Goal: Contribute content

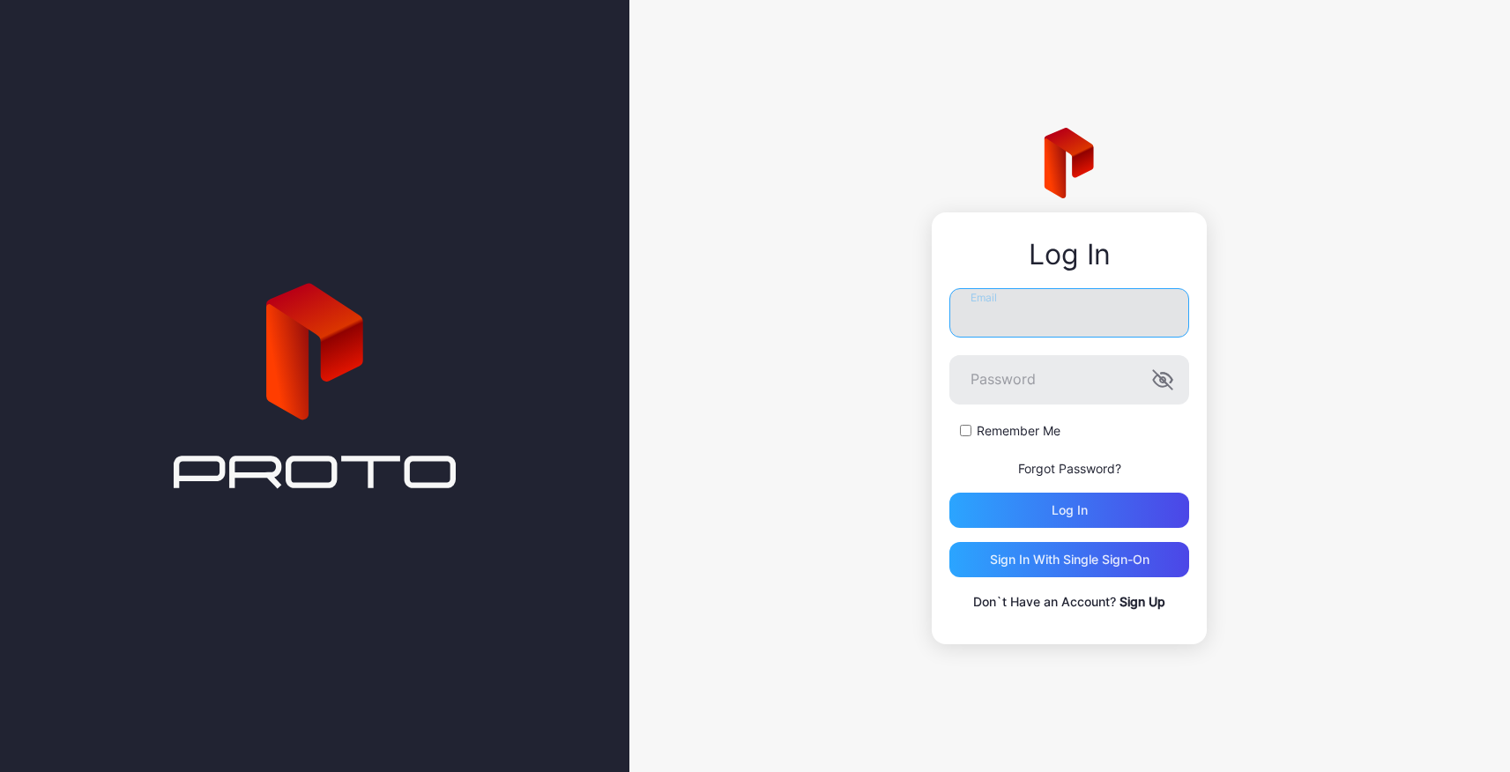
click at [1035, 294] on input "Email" at bounding box center [1070, 312] width 240 height 49
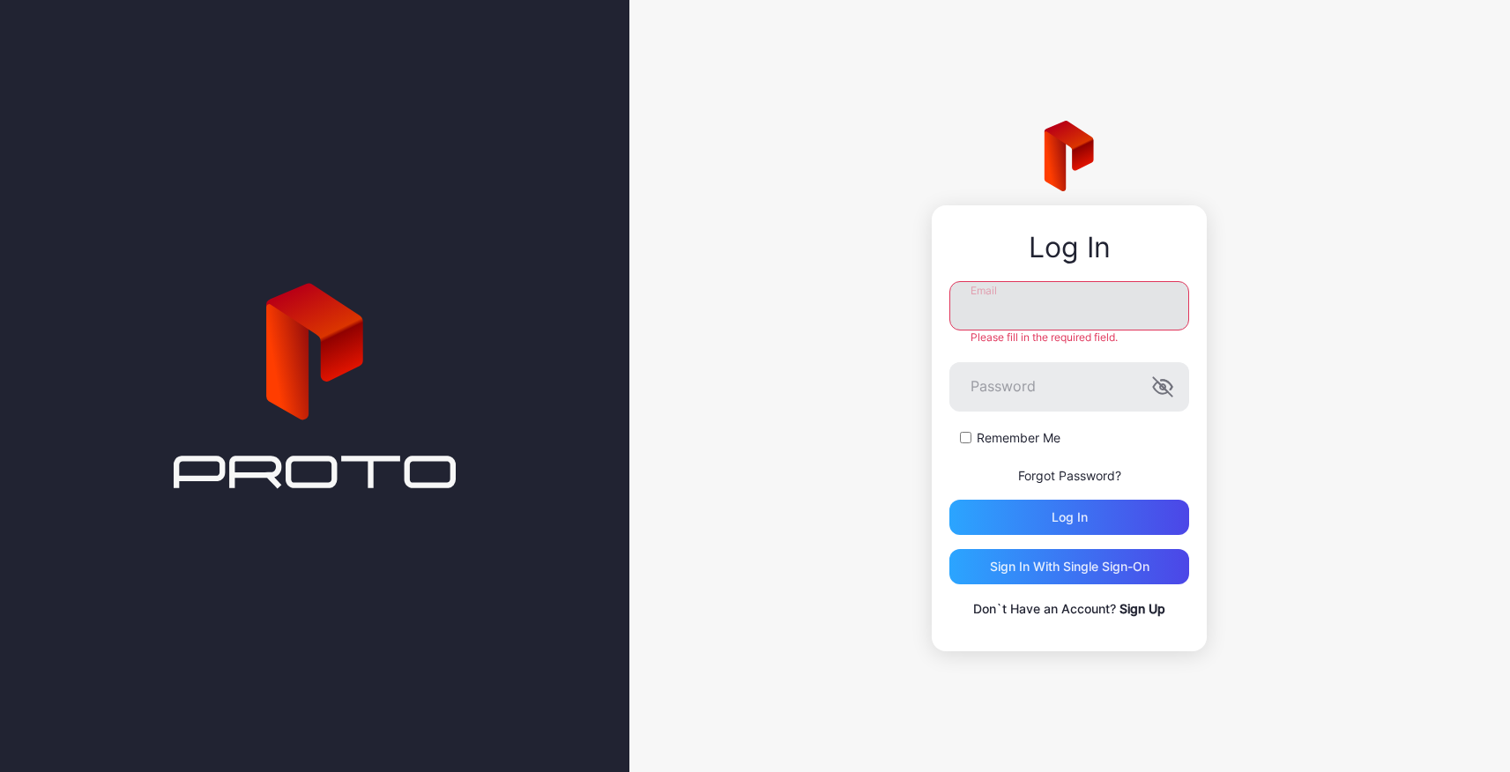
type input "**********"
click at [1057, 511] on div "Log in" at bounding box center [1070, 518] width 36 height 14
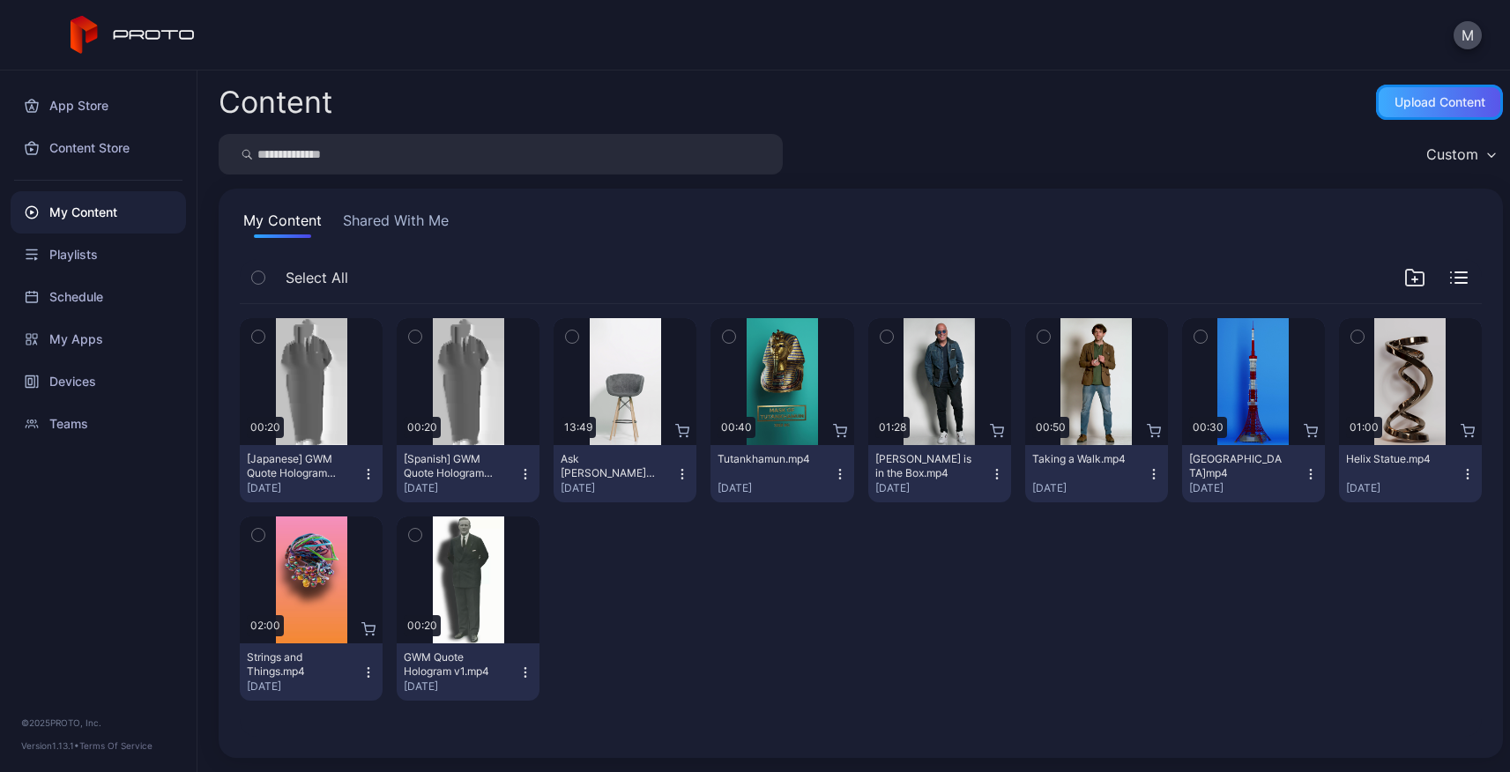
click at [1411, 99] on div "Upload Content" at bounding box center [1440, 102] width 91 height 14
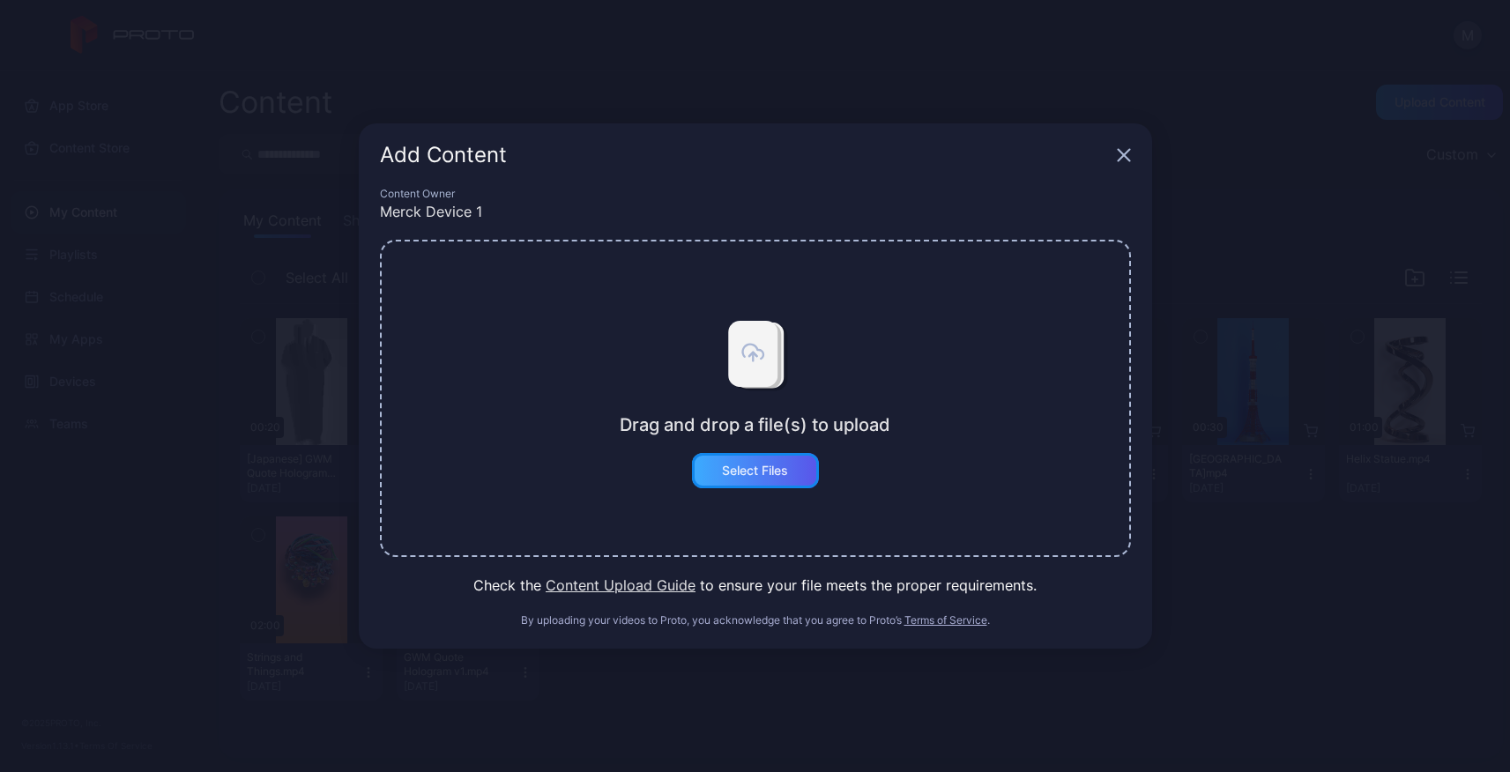
click at [728, 470] on div "Select Files" at bounding box center [755, 471] width 66 height 14
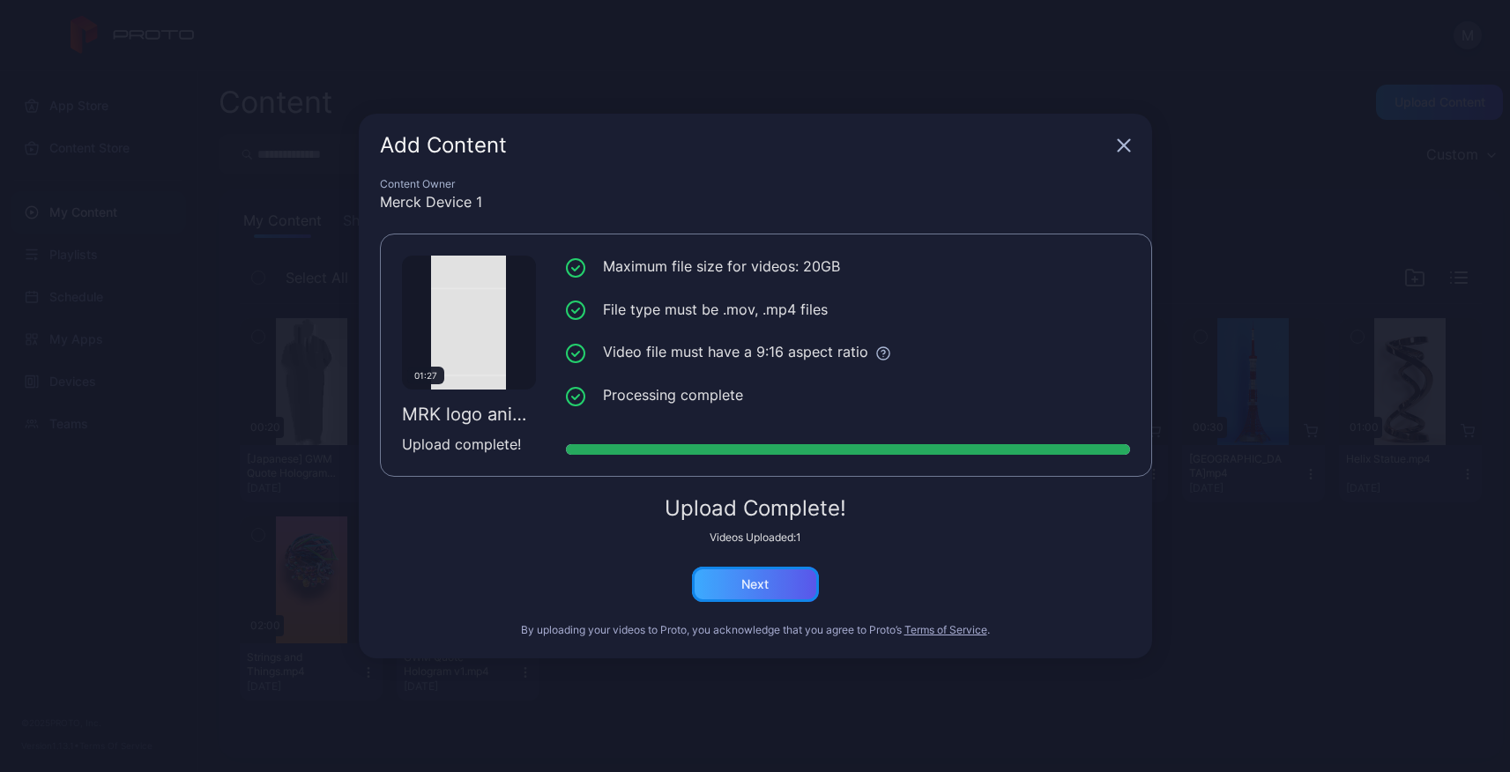
click at [766, 587] on div "Next" at bounding box center [755, 585] width 27 height 14
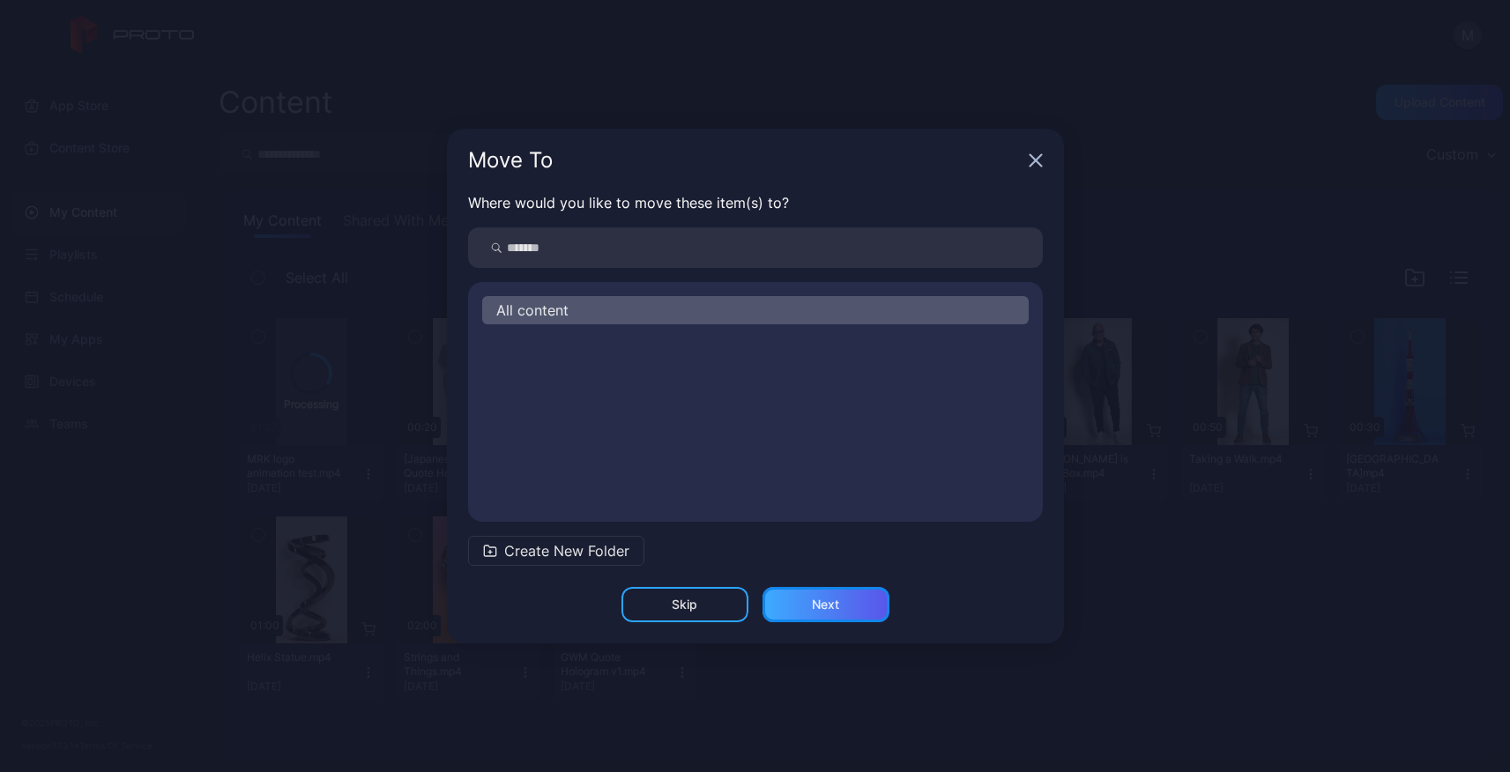
click at [831, 604] on div "Next" at bounding box center [825, 605] width 27 height 14
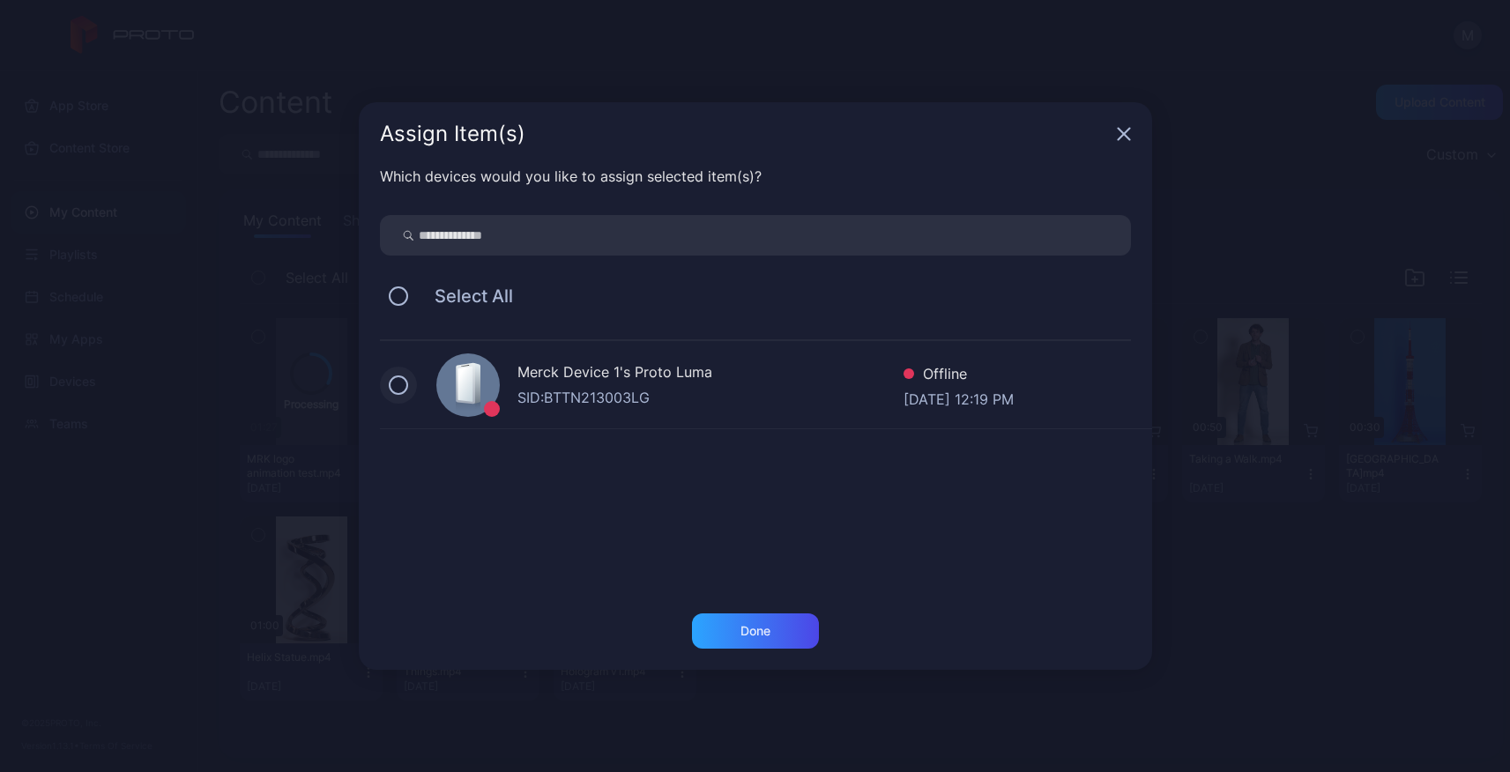
click at [391, 381] on button at bounding box center [398, 385] width 19 height 19
click at [780, 639] on div "Done" at bounding box center [755, 631] width 127 height 35
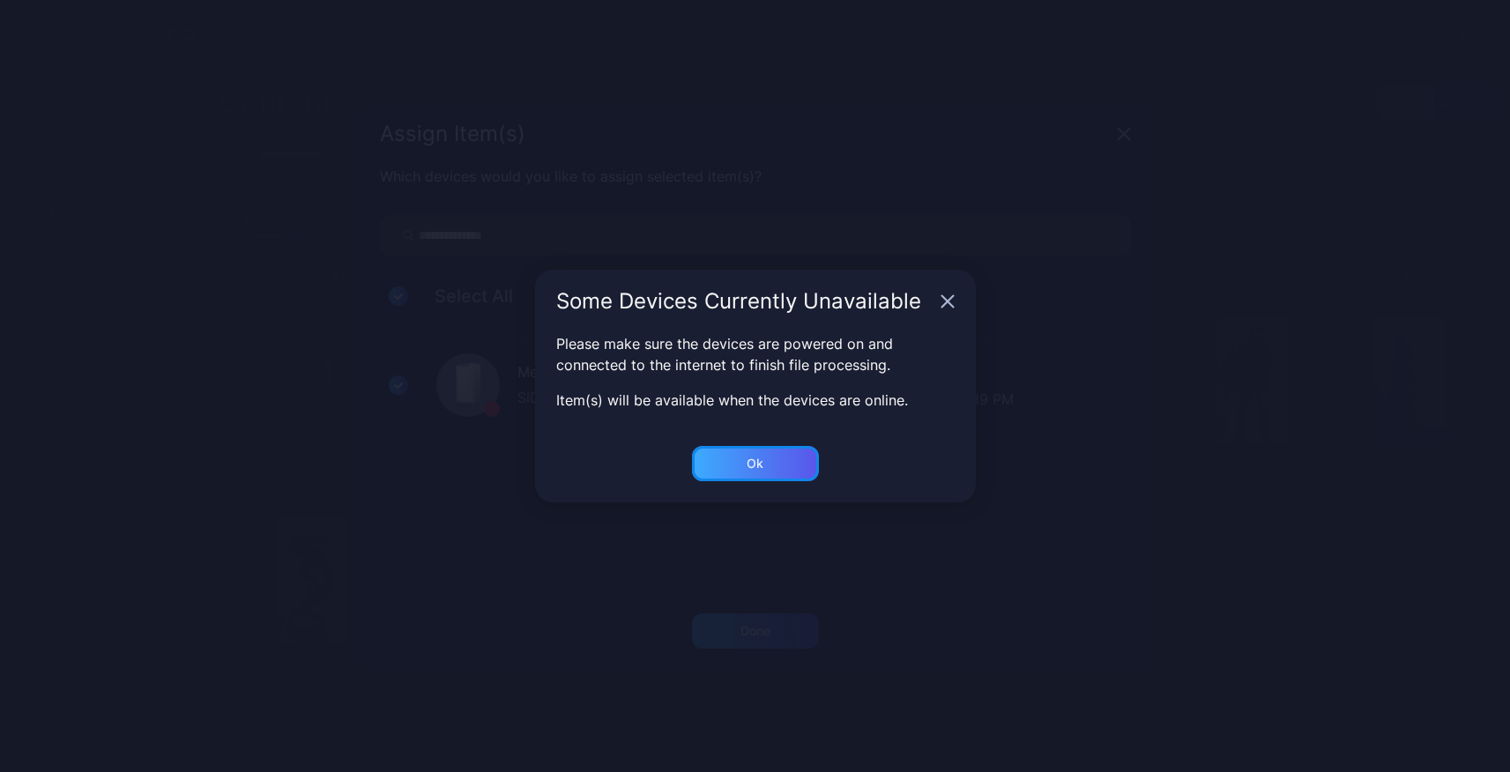
click at [776, 463] on div "Ok" at bounding box center [755, 463] width 127 height 35
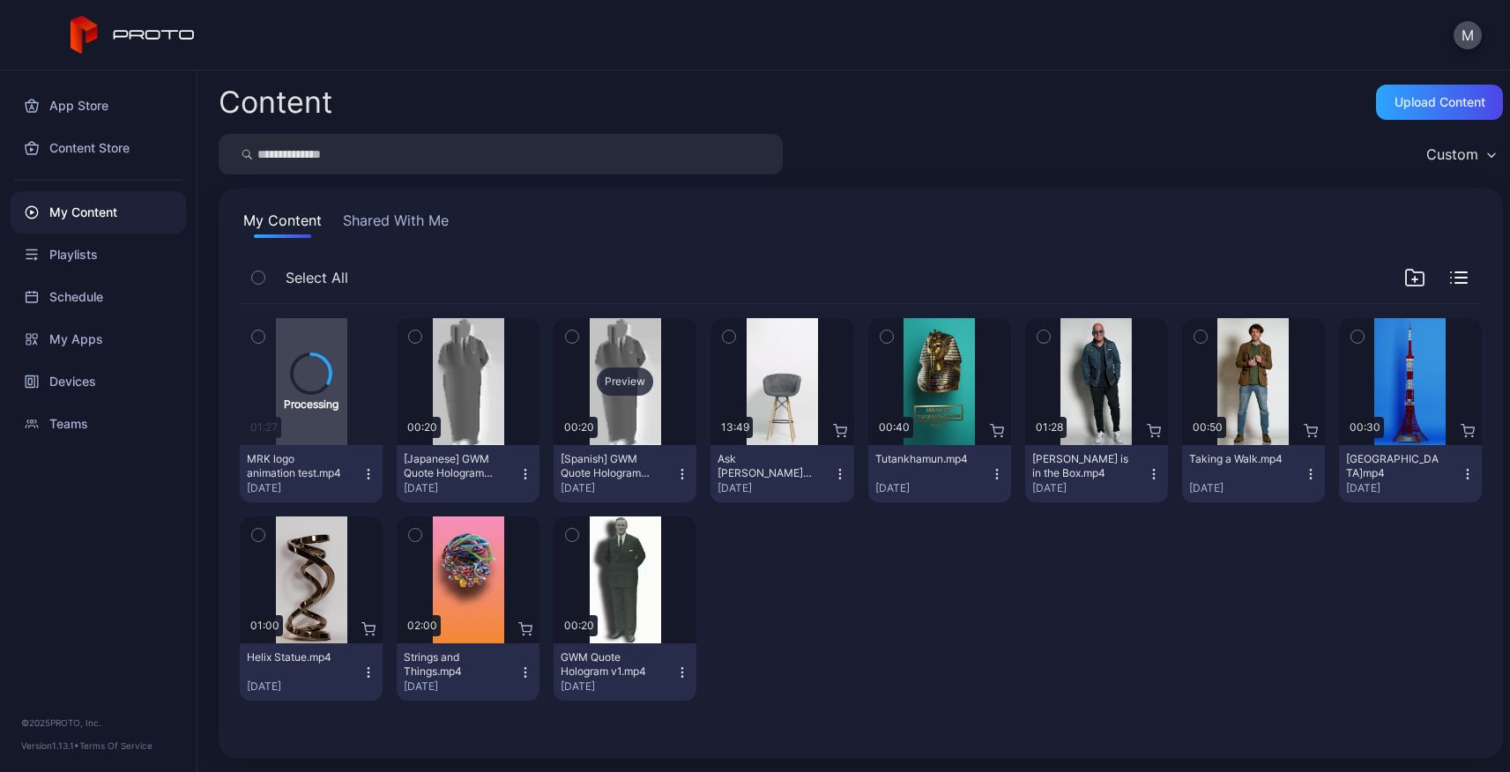
click at [617, 384] on div "Preview" at bounding box center [625, 382] width 56 height 28
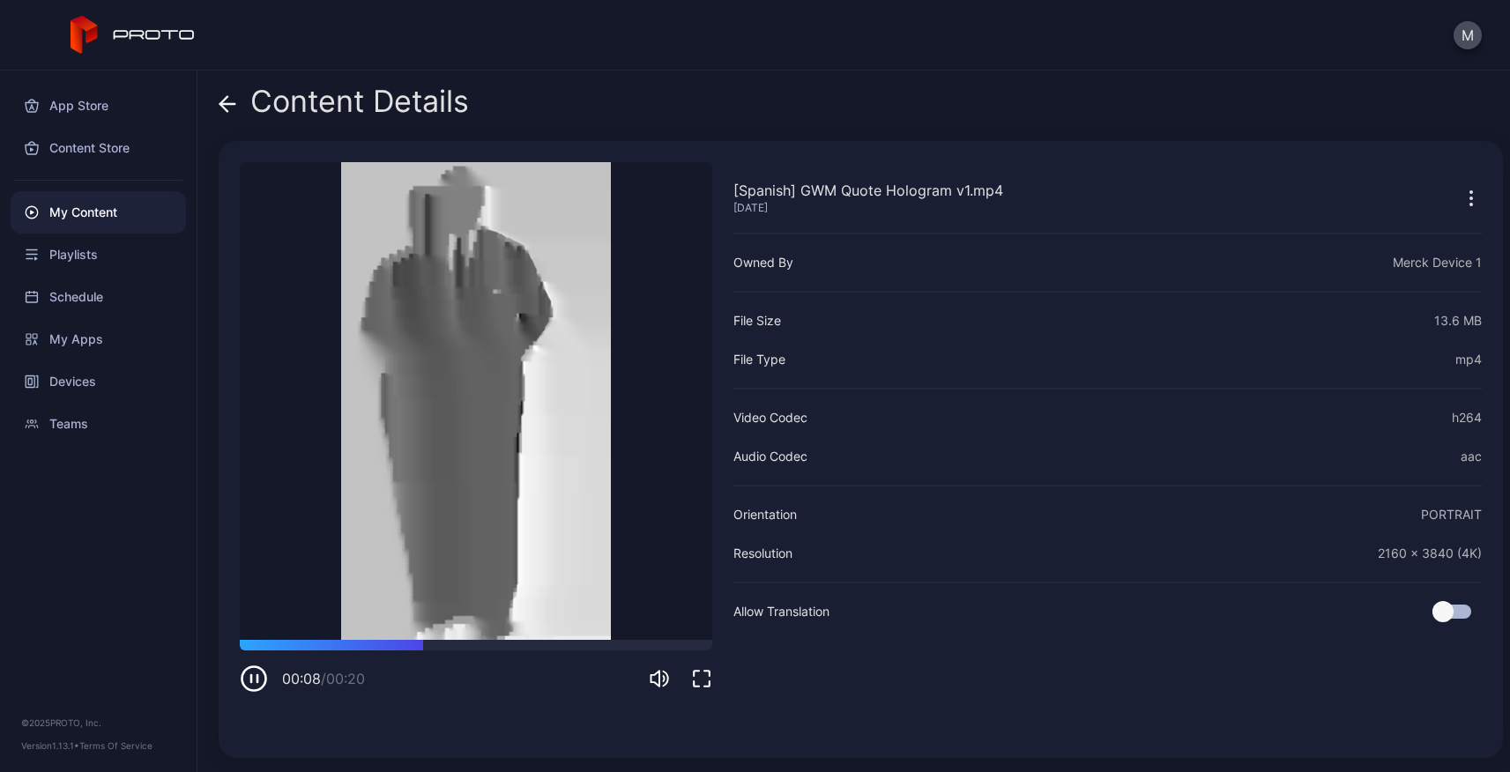
click at [227, 108] on icon at bounding box center [228, 104] width 18 height 18
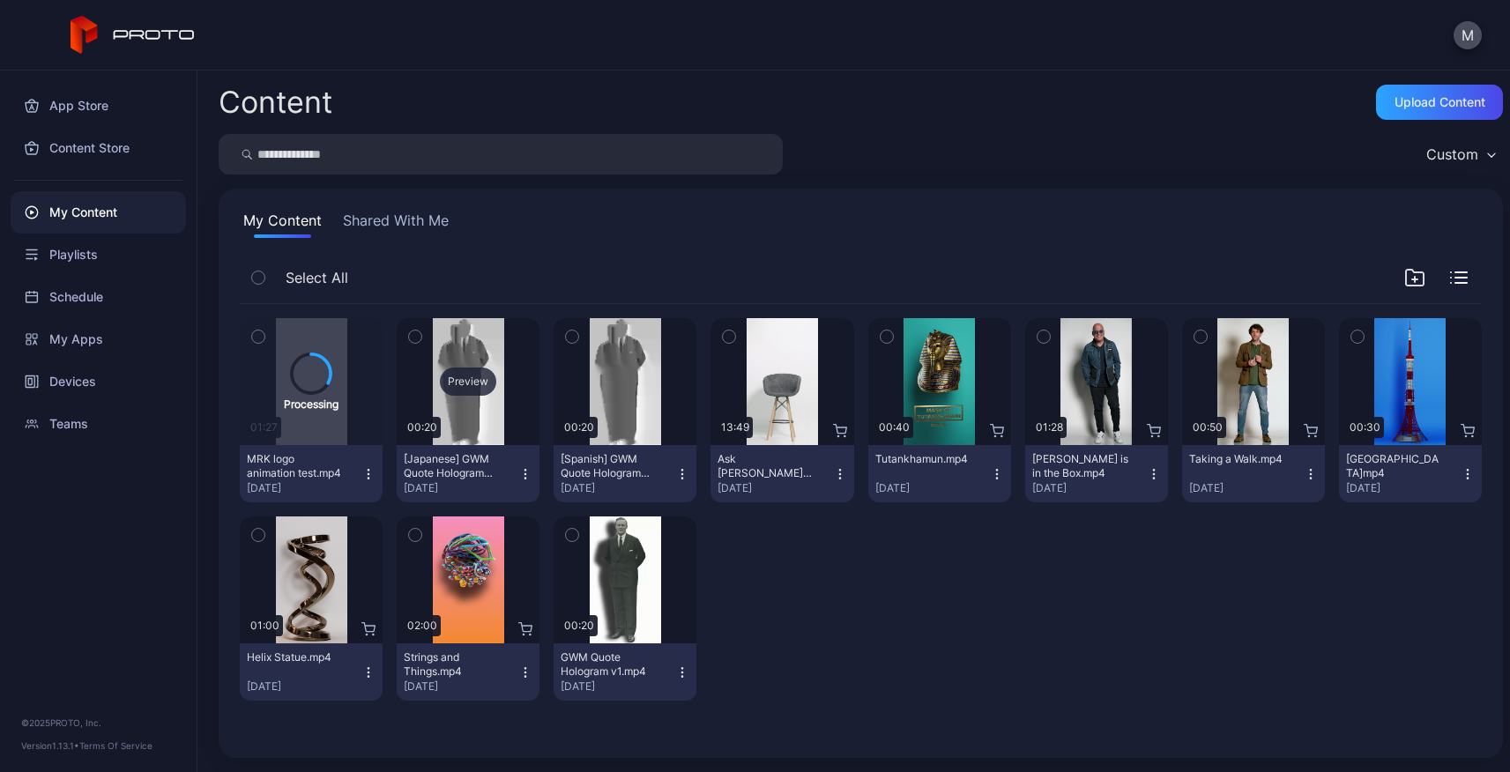
click at [473, 384] on div "Preview" at bounding box center [468, 382] width 56 height 28
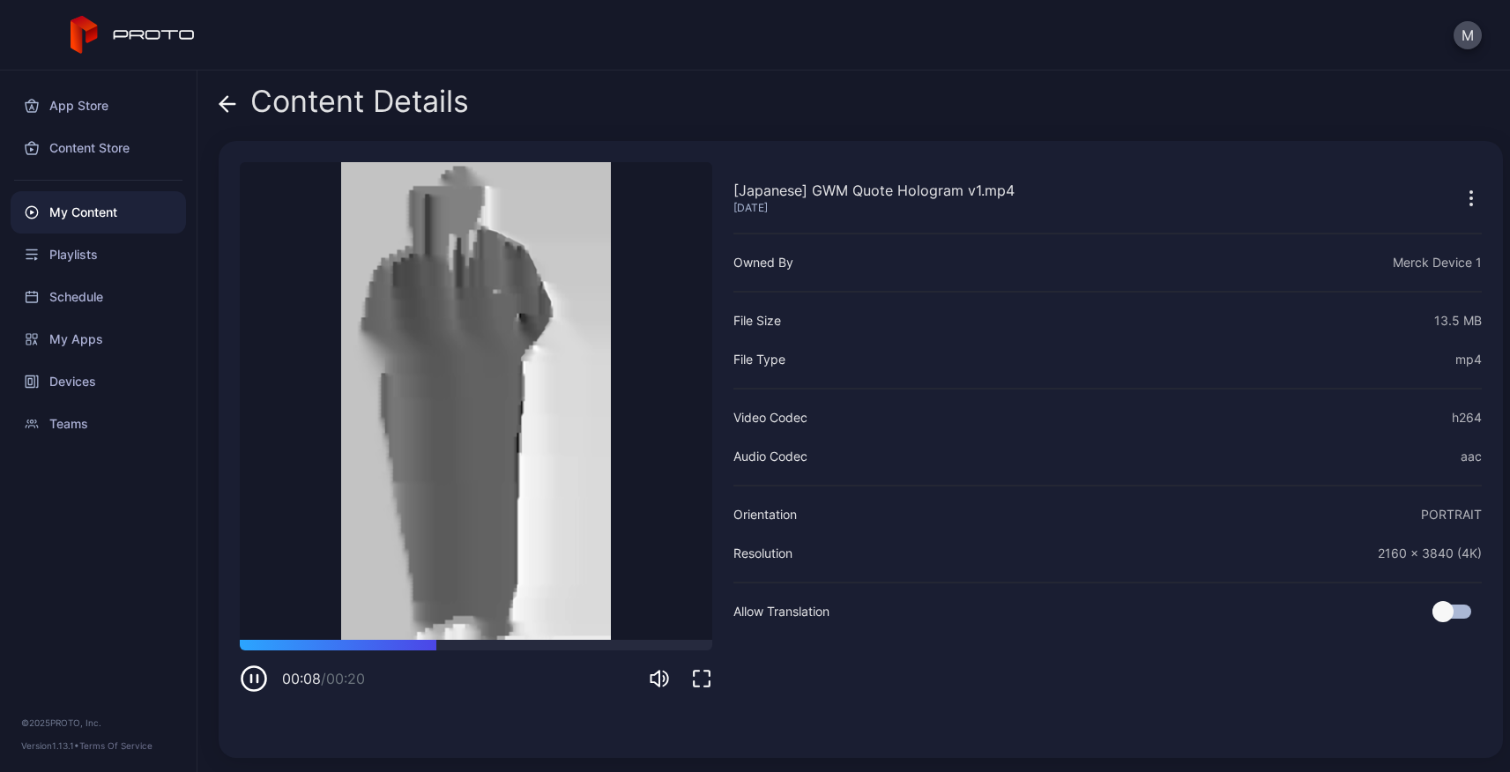
click at [248, 685] on icon "button" at bounding box center [254, 679] width 28 height 28
click at [784, 91] on div "Content Details" at bounding box center [861, 106] width 1285 height 42
click at [229, 104] on icon at bounding box center [227, 104] width 15 height 0
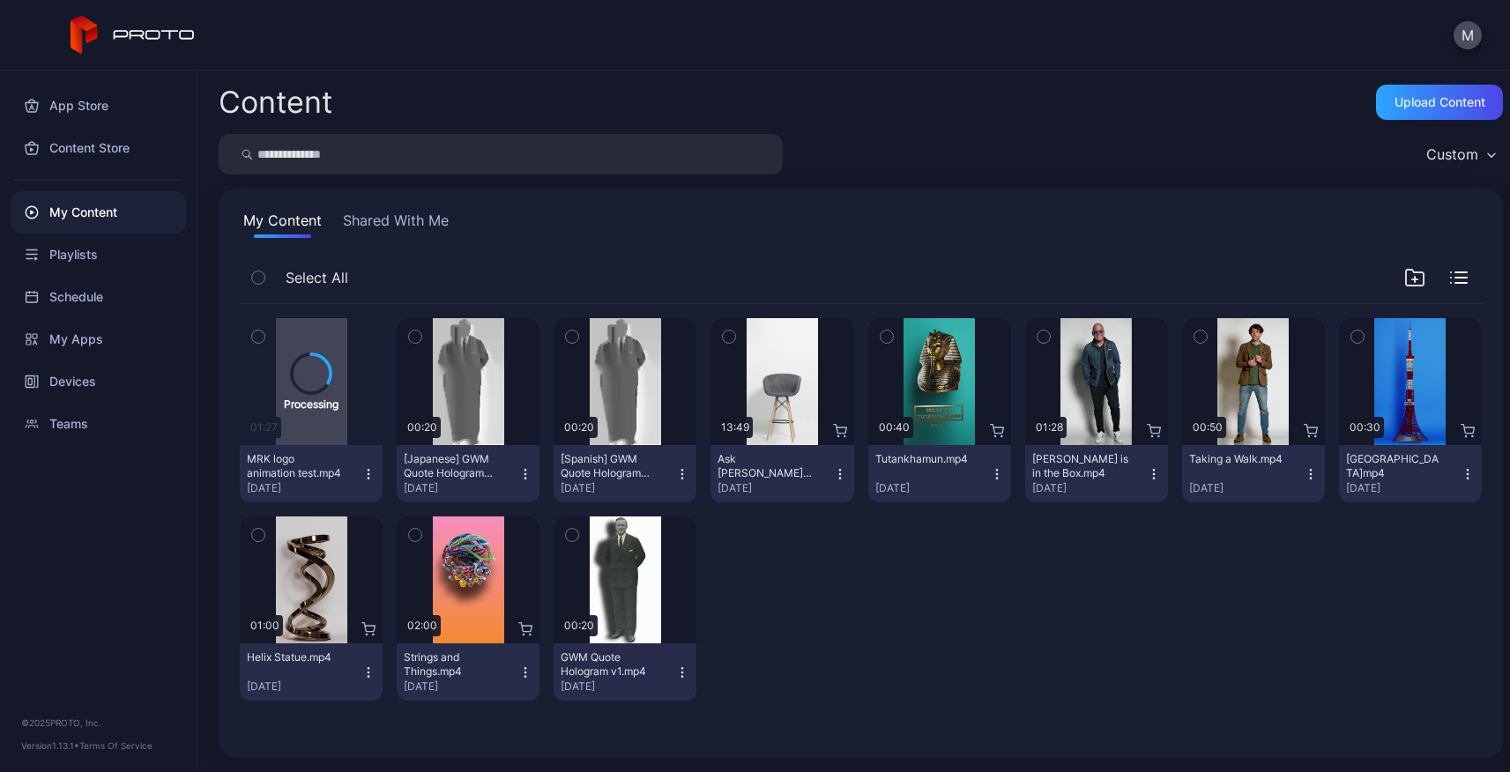
click at [869, 654] on div "Processing 01:27 MRK logo animation test.mp4 [DATE] Preview 00:20 [Japanese] GW…" at bounding box center [861, 509] width 1242 height 411
